Goal: Task Accomplishment & Management: Complete application form

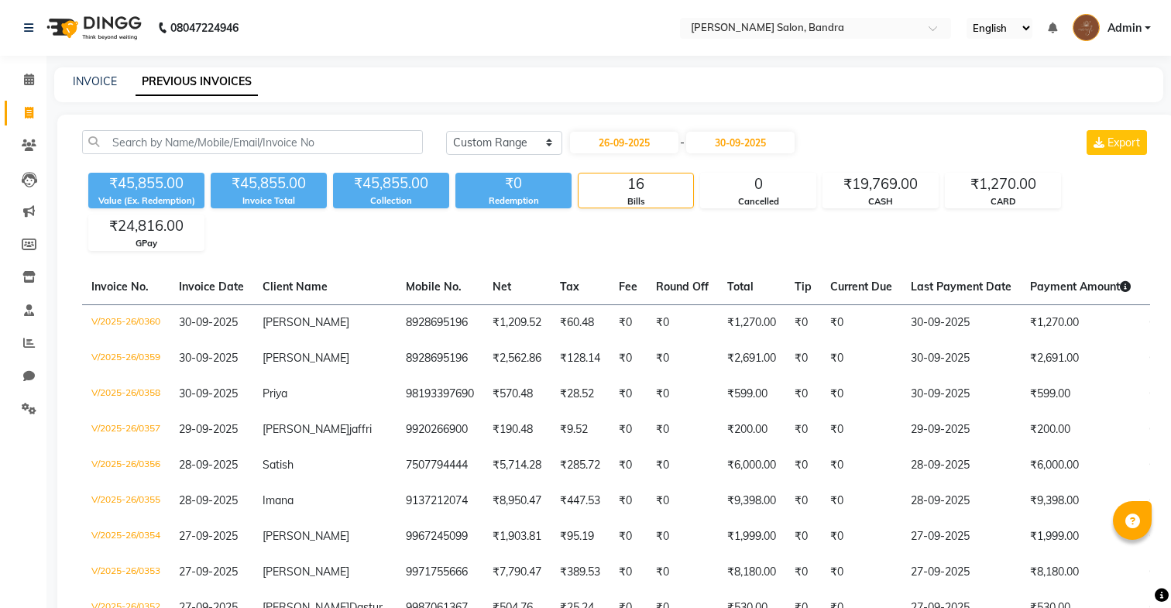
select select "range"
click at [34, 85] on span at bounding box center [28, 80] width 27 height 18
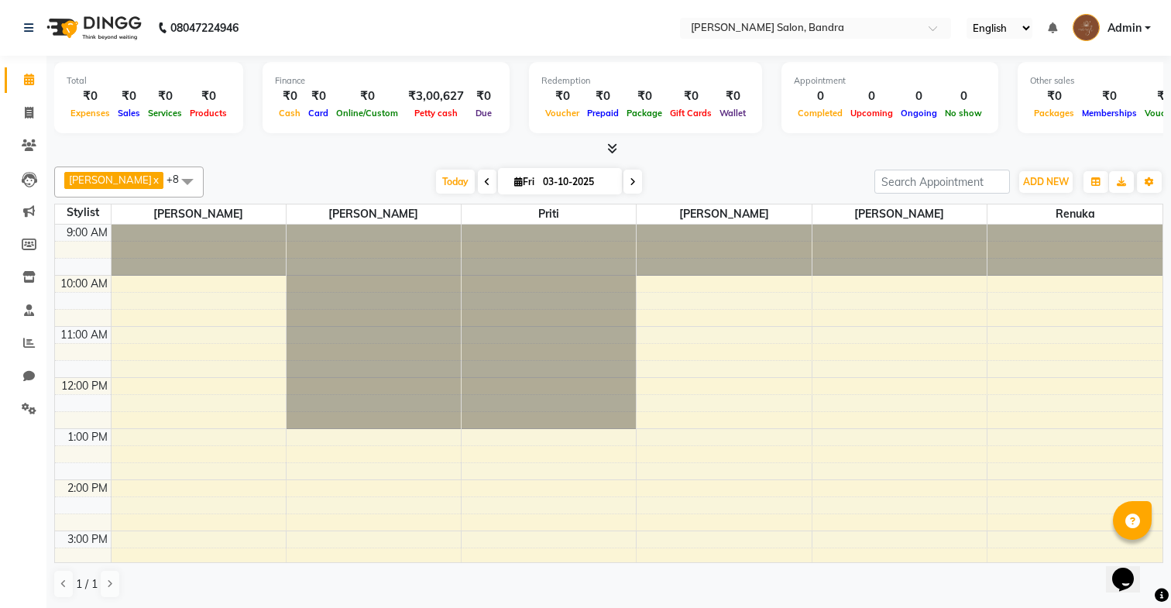
click at [630, 181] on icon at bounding box center [633, 181] width 6 height 9
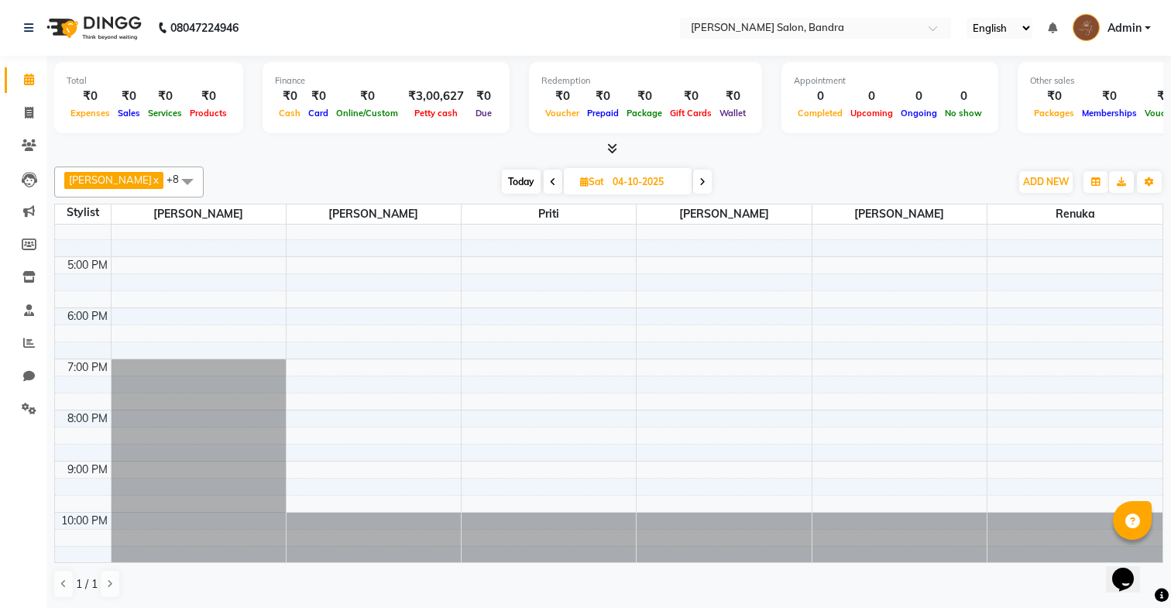
click at [700, 177] on icon at bounding box center [703, 181] width 6 height 9
type input "05-10-2025"
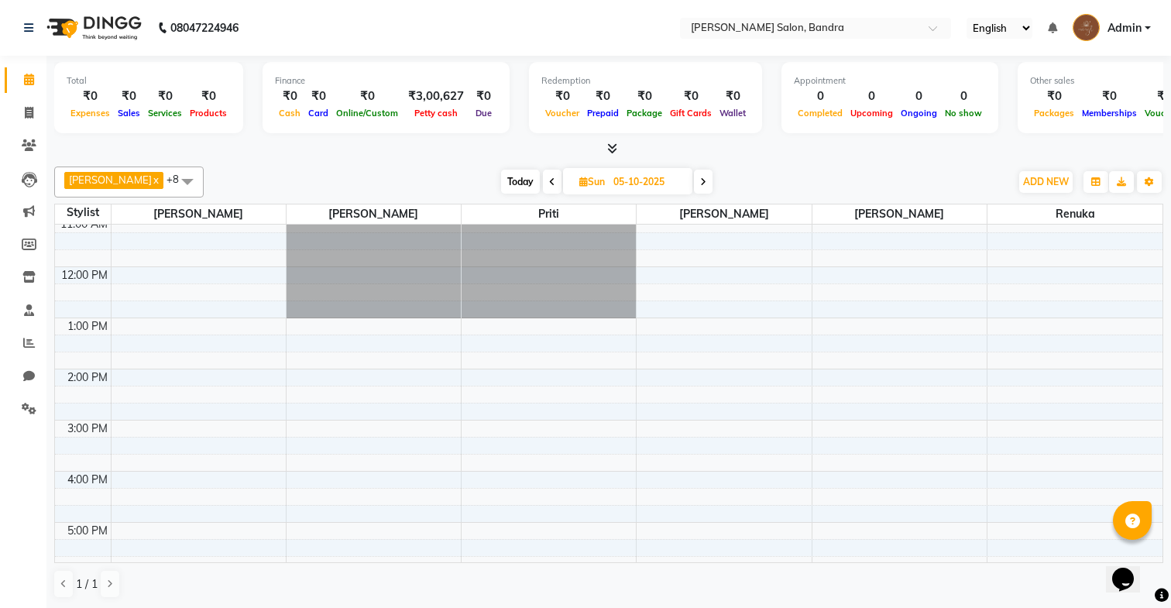
scroll to position [105, 0]
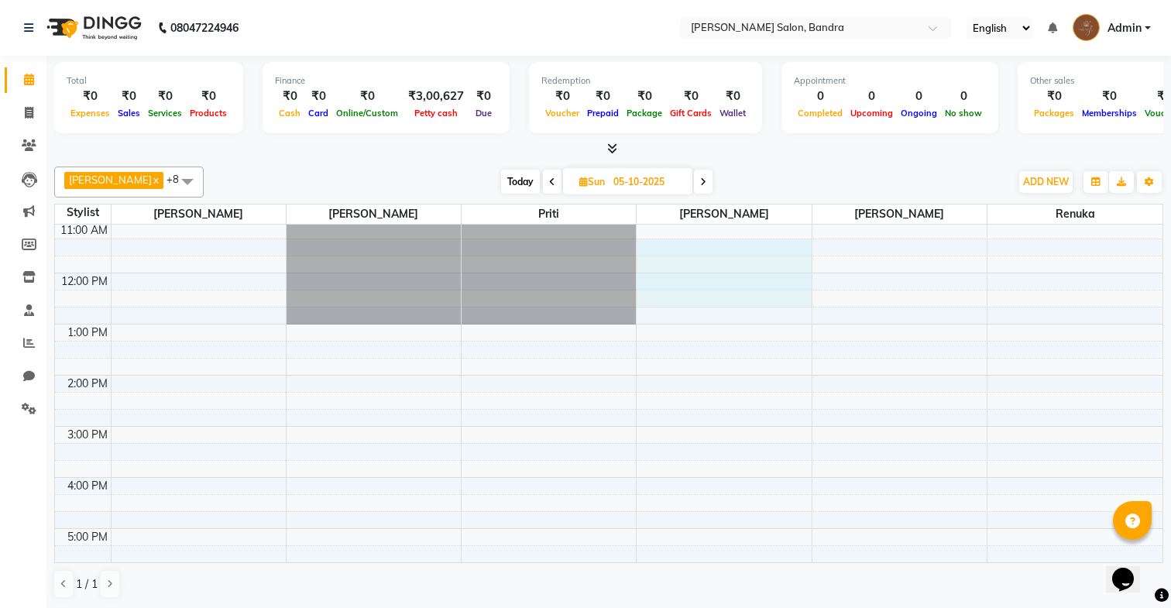
drag, startPoint x: 747, startPoint y: 249, endPoint x: 756, endPoint y: 297, distance: 48.2
click at [756, 297] on div "9:00 AM 10:00 AM 11:00 AM 12:00 PM 1:00 PM 2:00 PM 3:00 PM 4:00 PM 5:00 PM 6:00…" at bounding box center [609, 477] width 1108 height 715
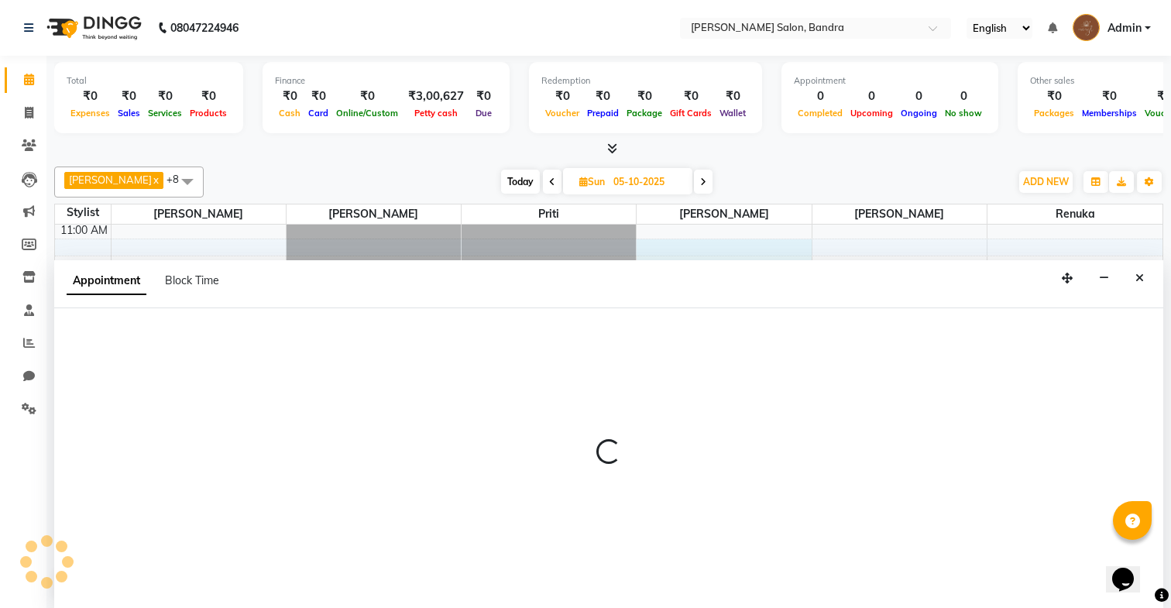
scroll to position [1, 0]
select select "86816"
select select "675"
select select "tentative"
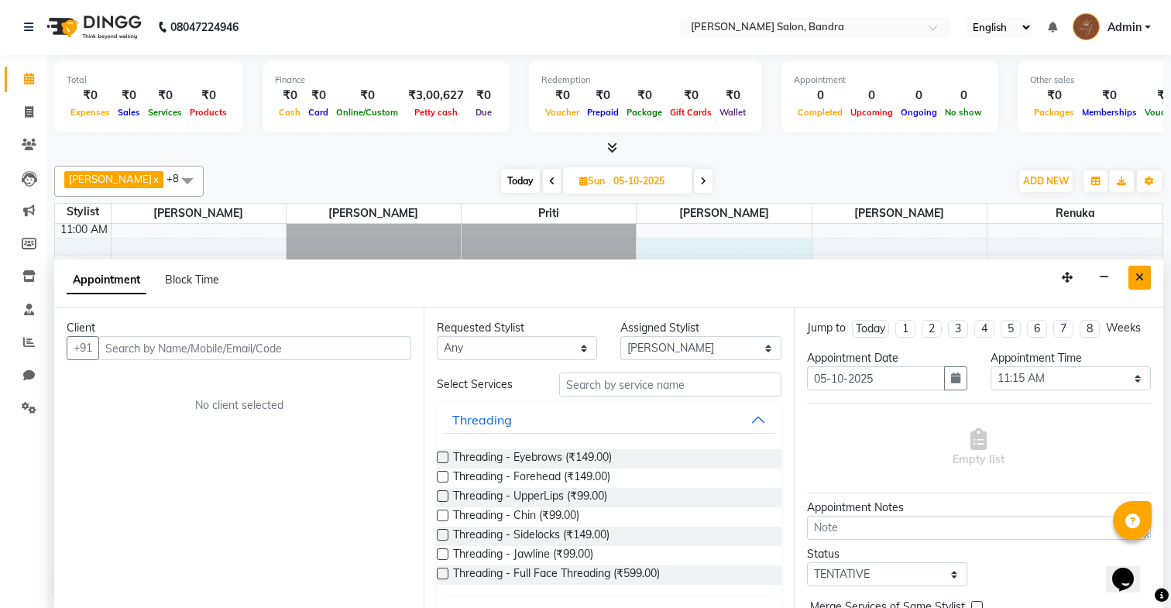
click at [1143, 277] on icon "Close" at bounding box center [1140, 277] width 9 height 11
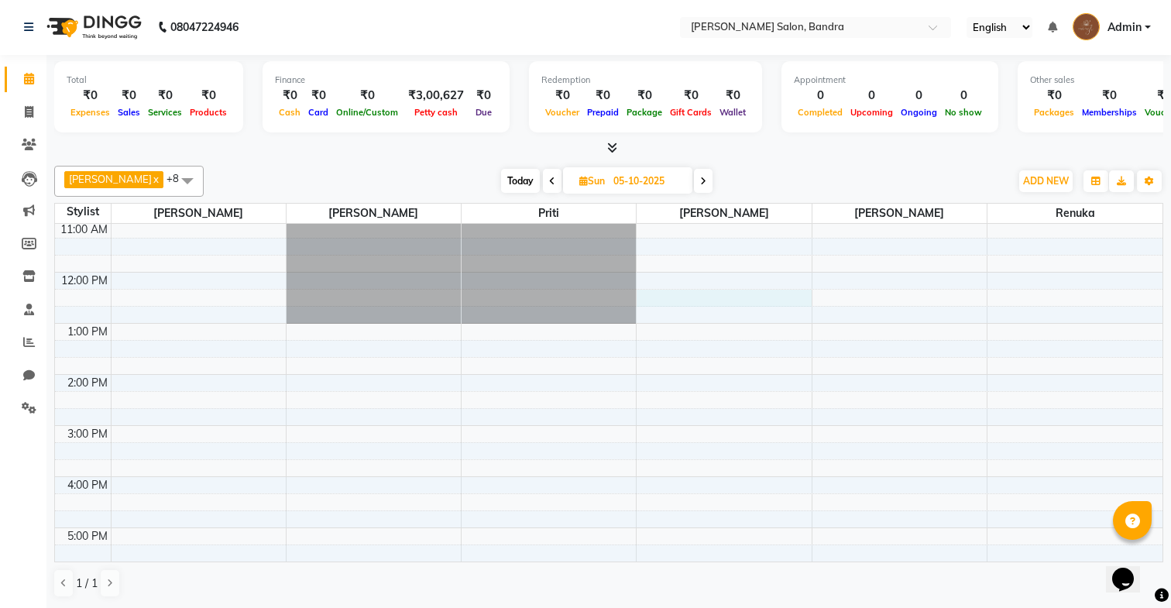
click at [719, 301] on div "9:00 AM 10:00 AM 11:00 AM 12:00 PM 1:00 PM 2:00 PM 3:00 PM 4:00 PM 5:00 PM 6:00…" at bounding box center [609, 476] width 1108 height 715
select select "86816"
select select "735"
select select "tentative"
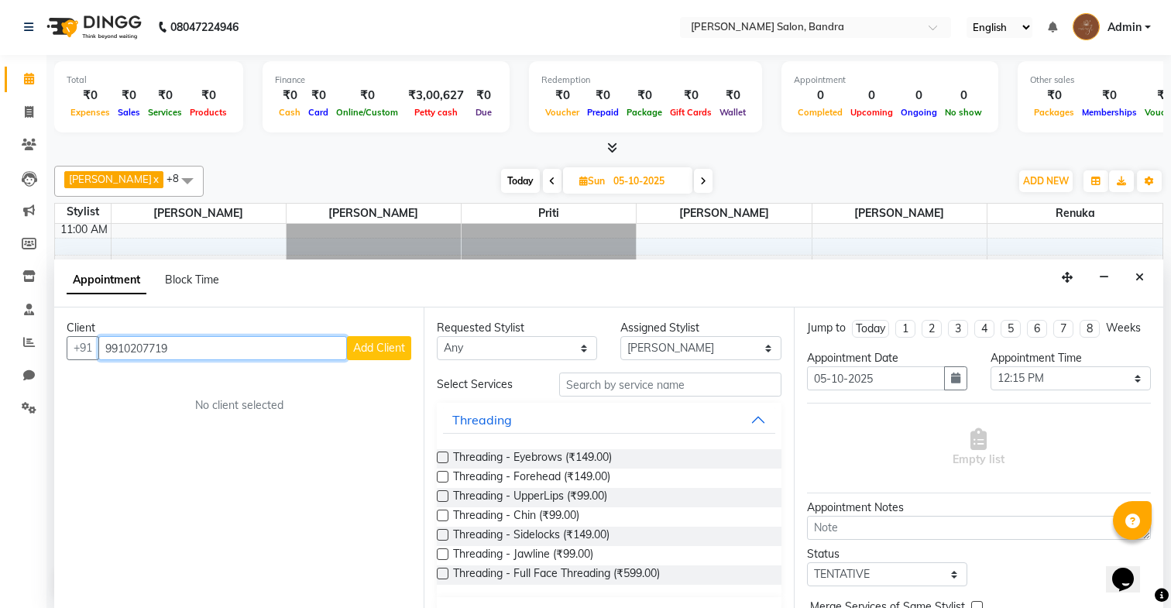
type input "9910207719"
click at [390, 353] on span "Add Client" at bounding box center [379, 348] width 52 height 14
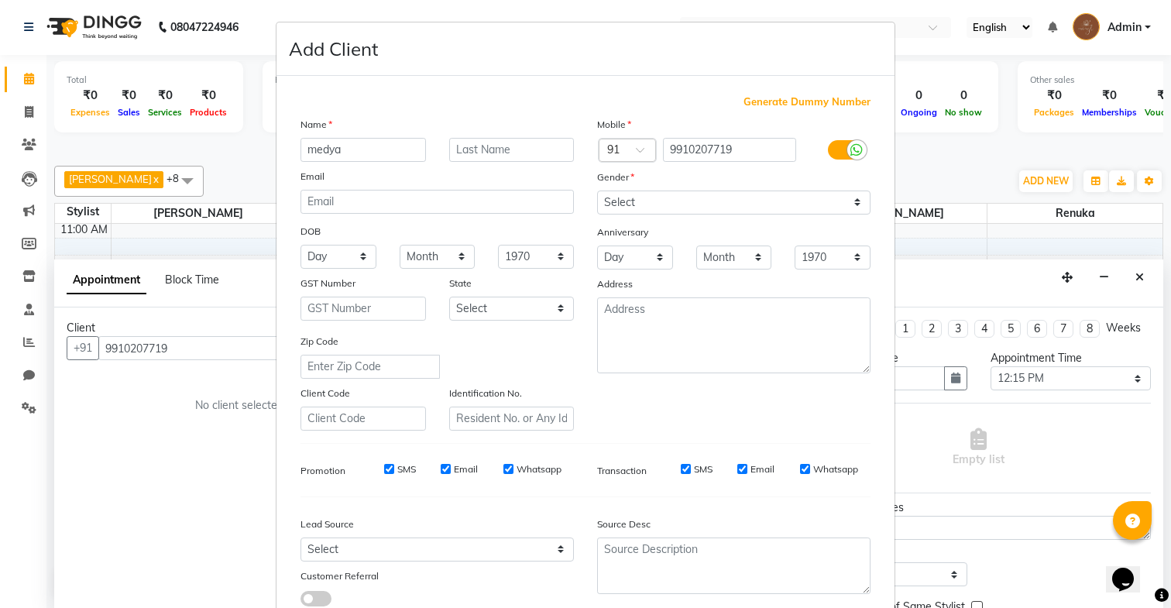
type input "medya"
click at [784, 208] on select "Select [DEMOGRAPHIC_DATA] [DEMOGRAPHIC_DATA] Other Prefer Not To Say" at bounding box center [733, 203] width 273 height 24
select select "[DEMOGRAPHIC_DATA]"
click at [597, 191] on select "Select [DEMOGRAPHIC_DATA] [DEMOGRAPHIC_DATA] Other Prefer Not To Say" at bounding box center [733, 203] width 273 height 24
click at [317, 152] on input "medya" at bounding box center [364, 150] width 126 height 24
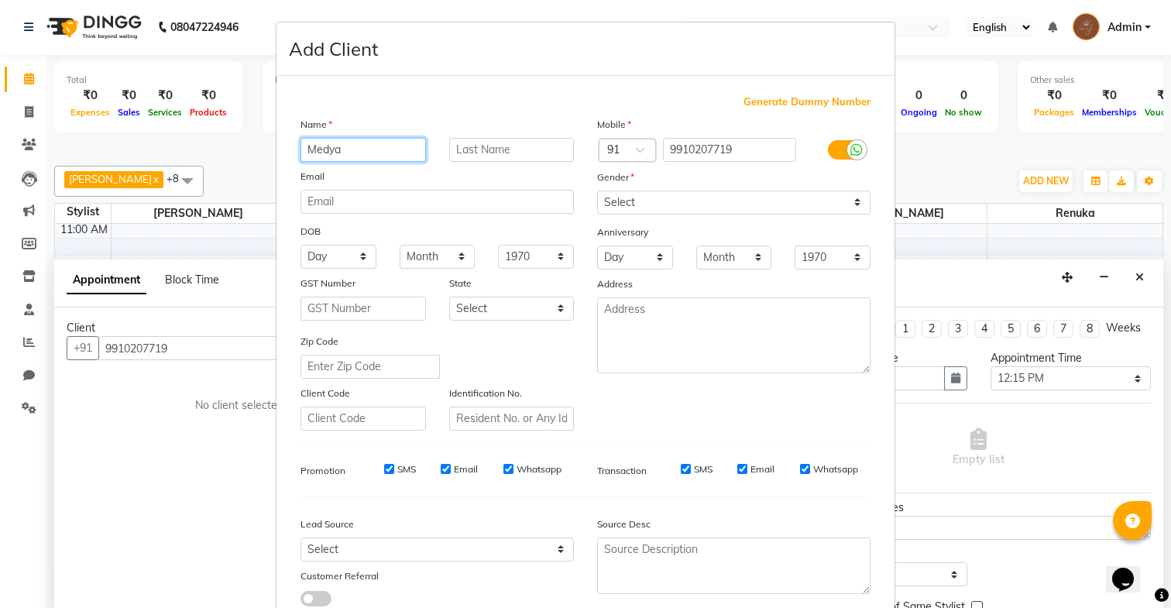
scroll to position [106, 0]
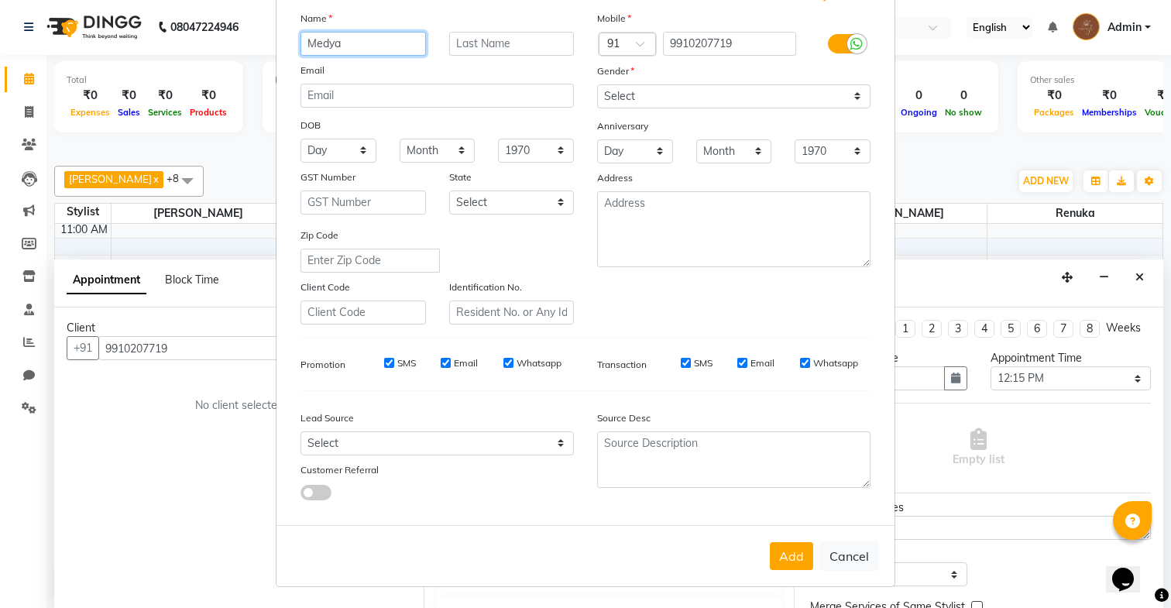
type input "Medya"
click at [778, 570] on div "Add Cancel" at bounding box center [586, 555] width 618 height 61
click at [795, 544] on button "Add" at bounding box center [791, 556] width 43 height 28
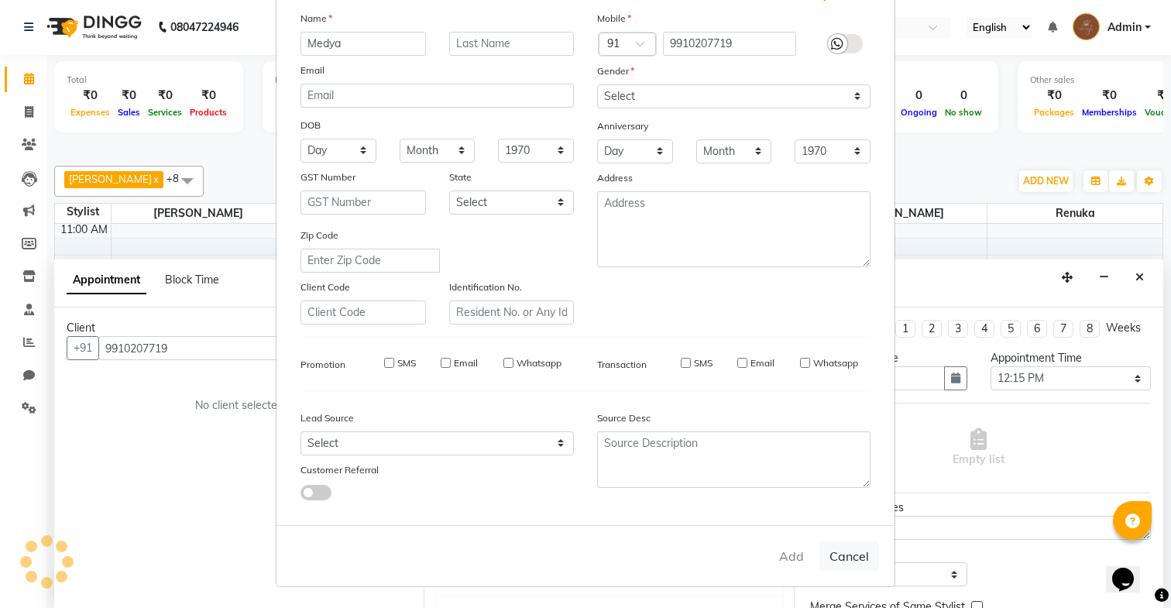
select select
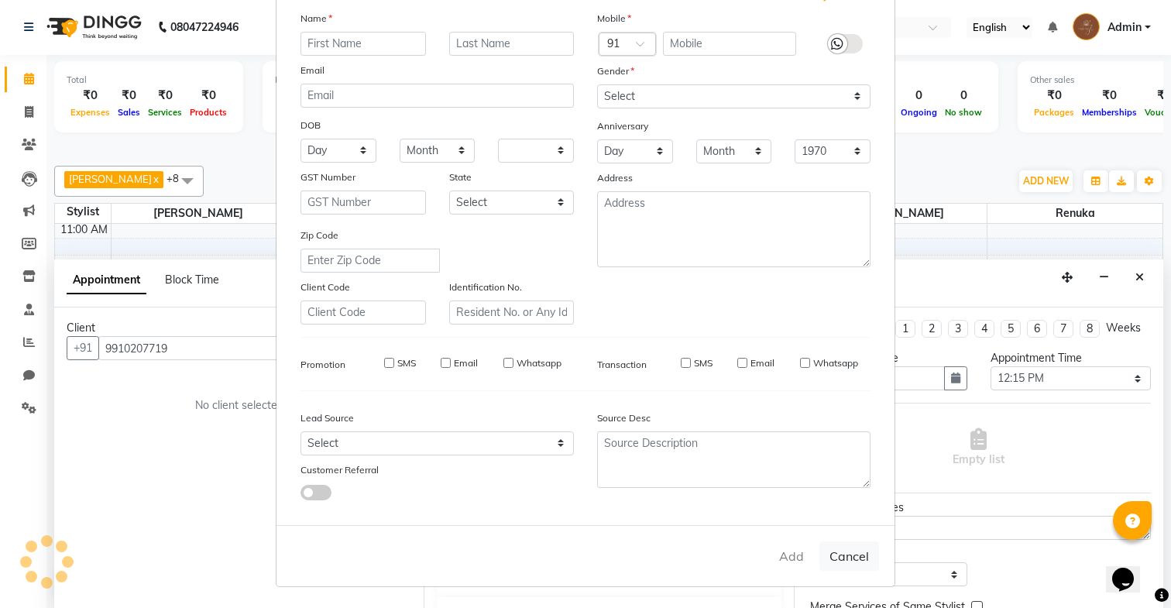
select select
checkbox input "false"
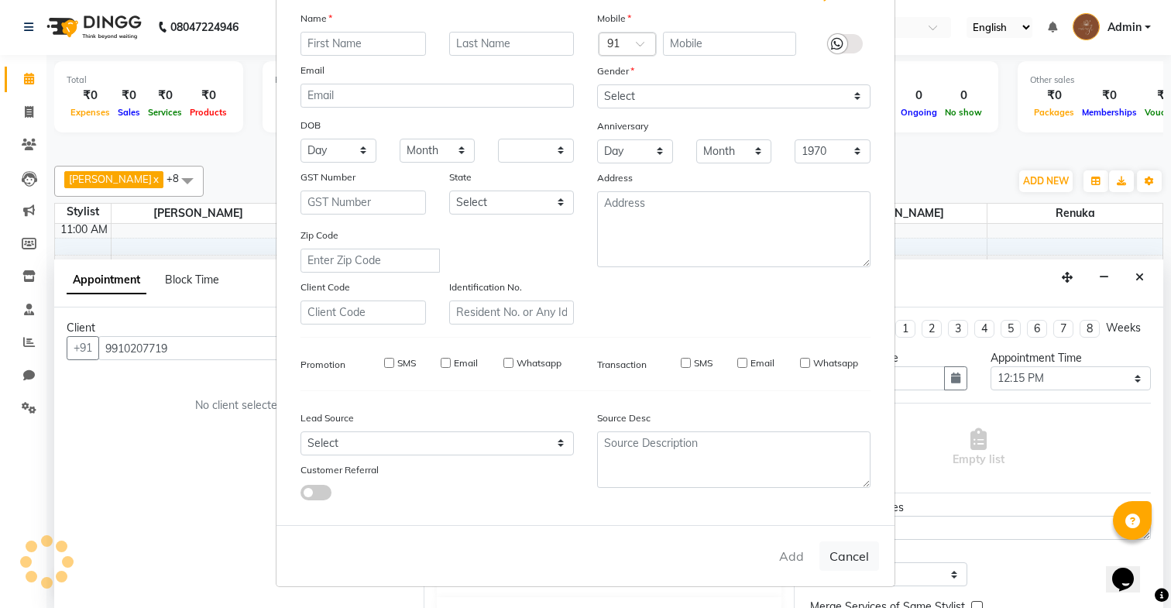
checkbox input "false"
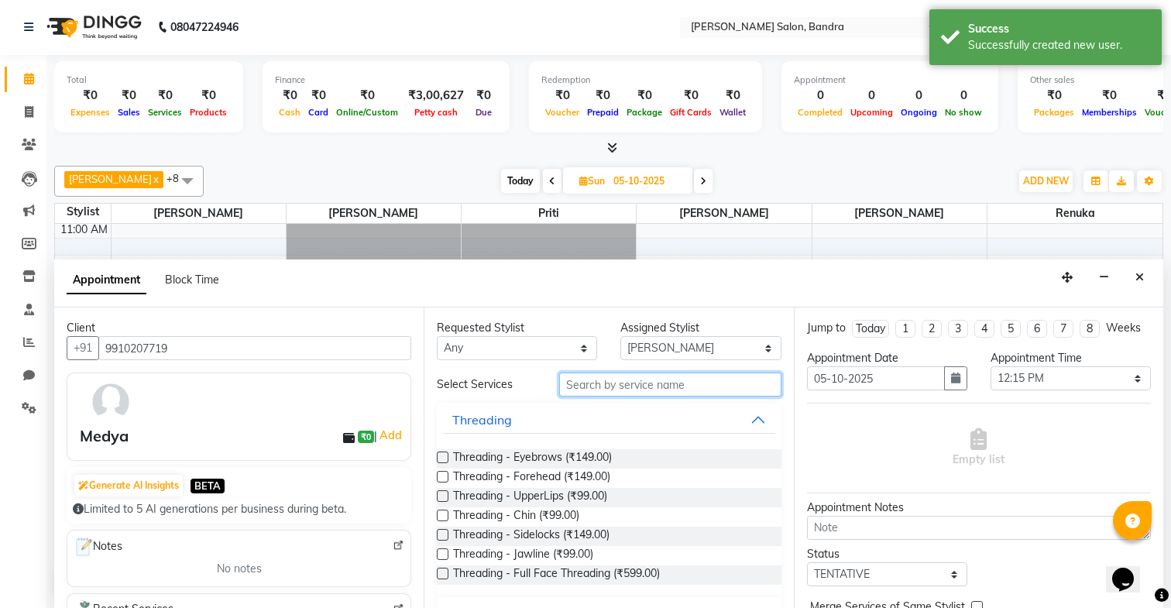
click at [600, 386] on input "text" at bounding box center [670, 385] width 222 height 24
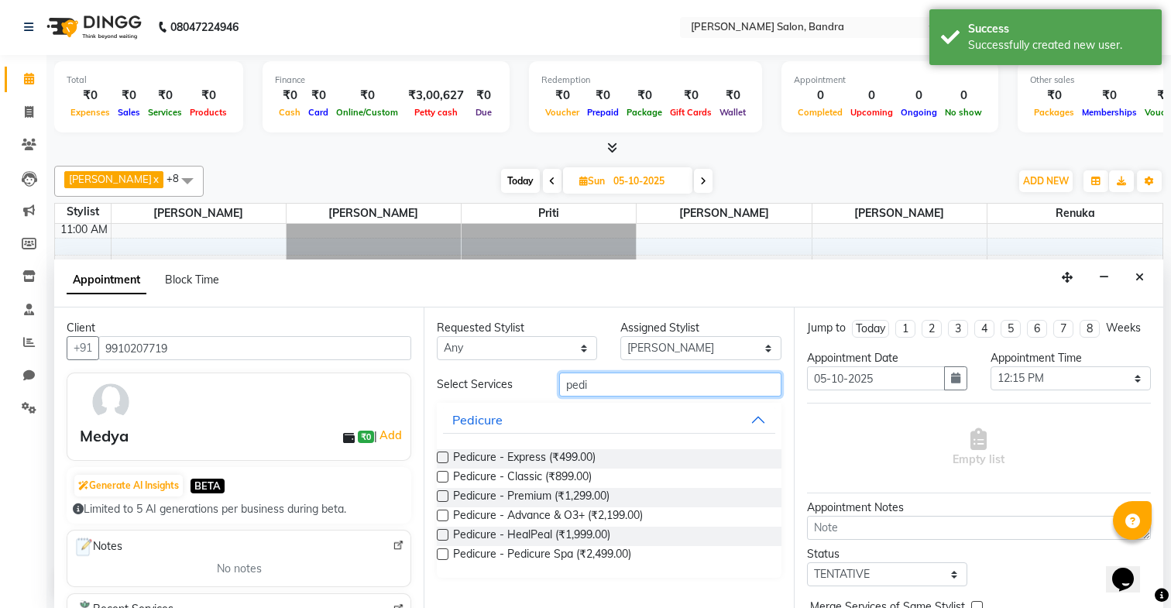
type input "pedi"
click at [440, 475] on label at bounding box center [443, 477] width 12 height 12
click at [440, 475] on input "checkbox" at bounding box center [442, 478] width 10 height 10
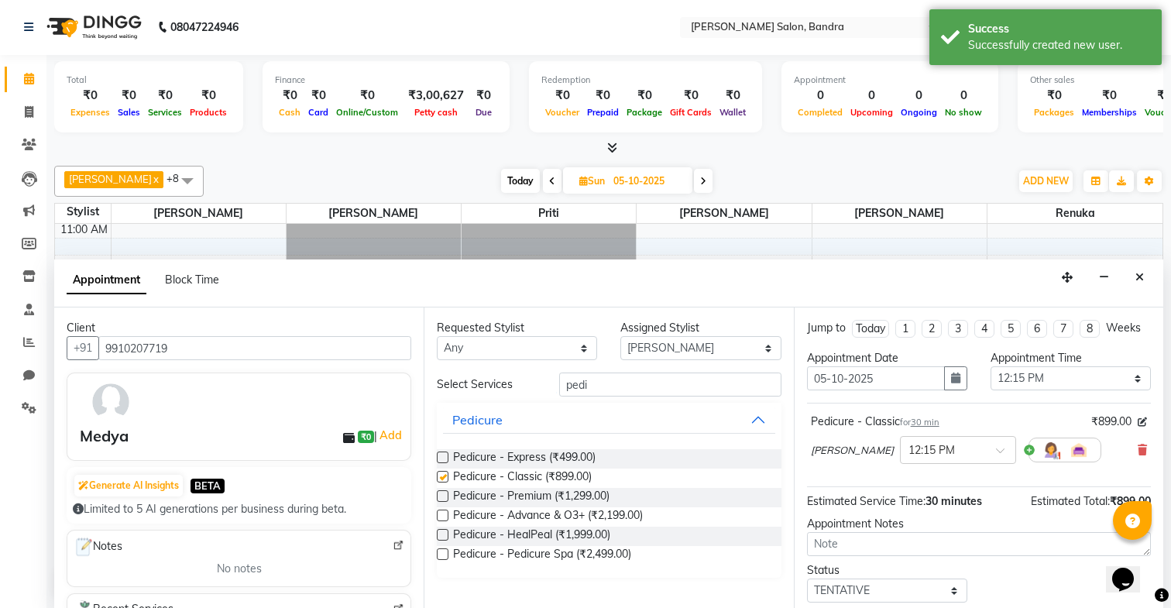
checkbox input "false"
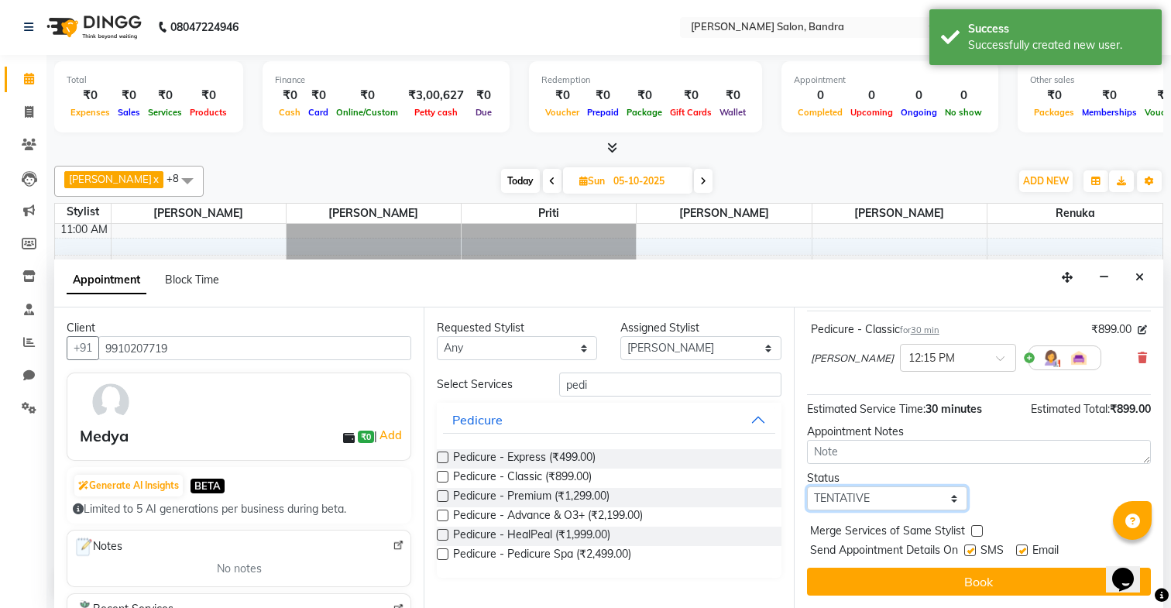
click at [903, 498] on select "Select TENTATIVE CONFIRM UPCOMING" at bounding box center [887, 499] width 160 height 24
select select "confirm booking"
click at [807, 487] on select "Select TENTATIVE CONFIRM UPCOMING" at bounding box center [887, 499] width 160 height 24
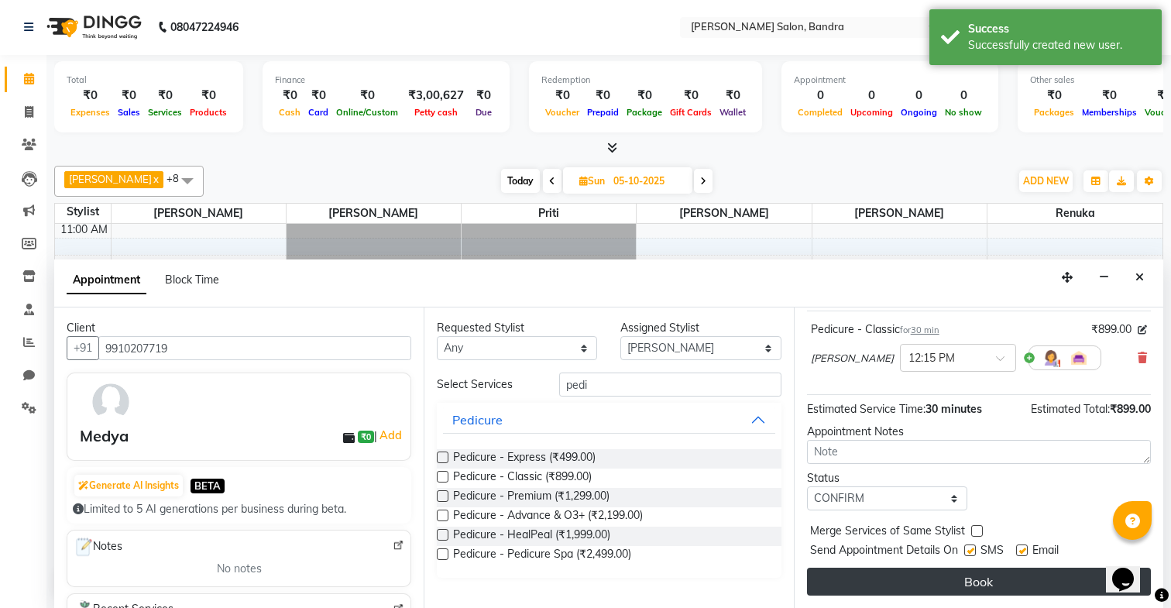
click at [906, 584] on button "Book" at bounding box center [979, 582] width 344 height 28
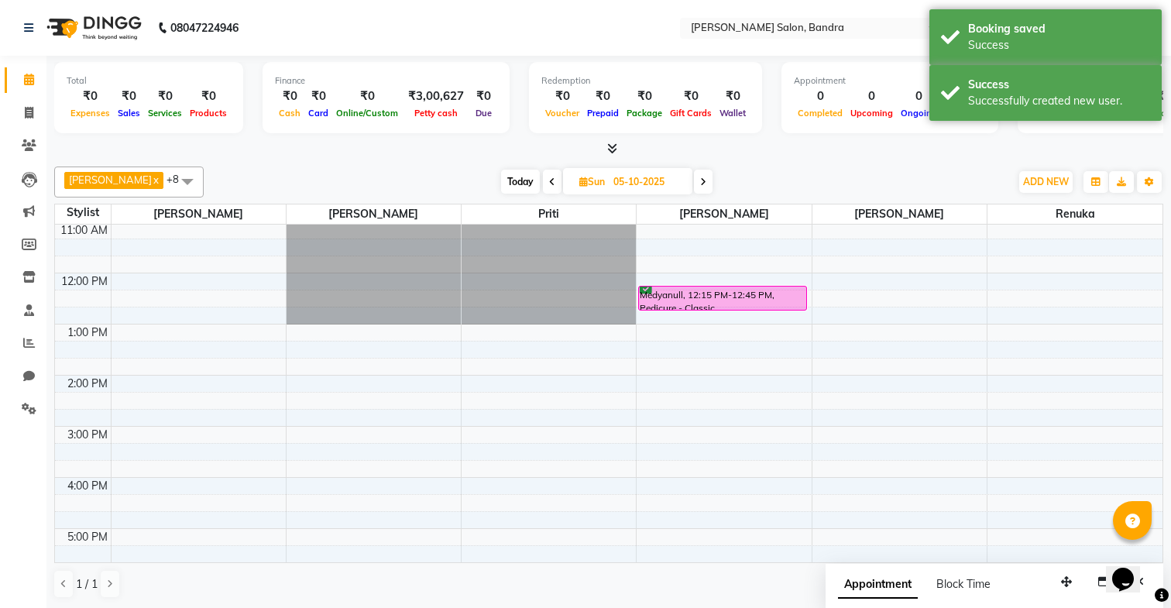
scroll to position [1, 0]
